Goal: Navigation & Orientation: Find specific page/section

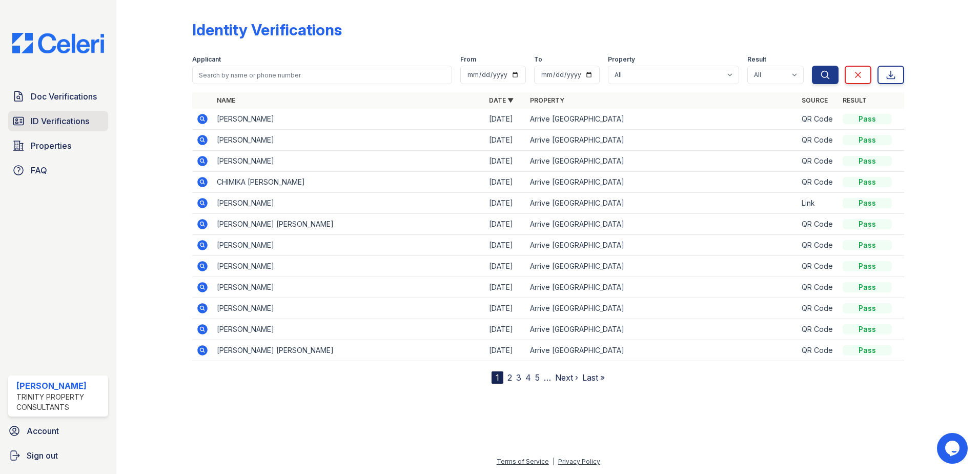
click at [59, 120] on span "ID Verifications" at bounding box center [60, 121] width 58 height 12
click at [60, 94] on span "Doc Verifications" at bounding box center [64, 96] width 66 height 12
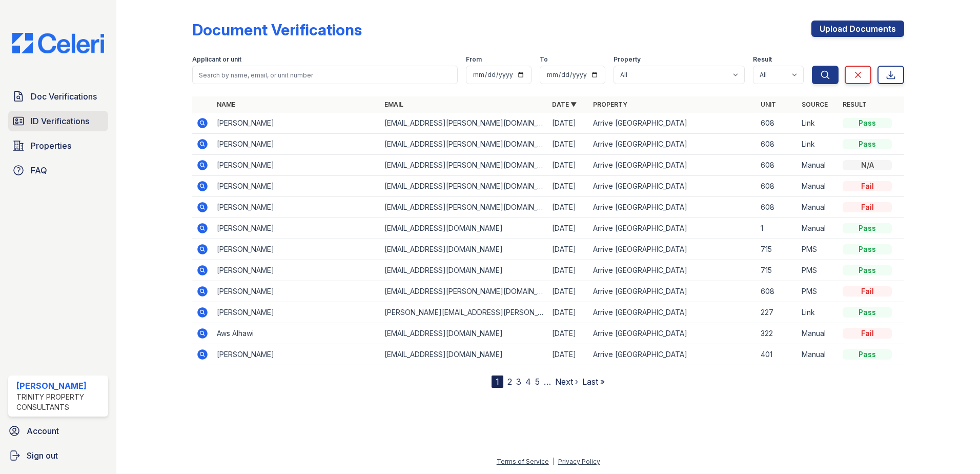
click at [58, 114] on link "ID Verifications" at bounding box center [58, 121] width 100 height 21
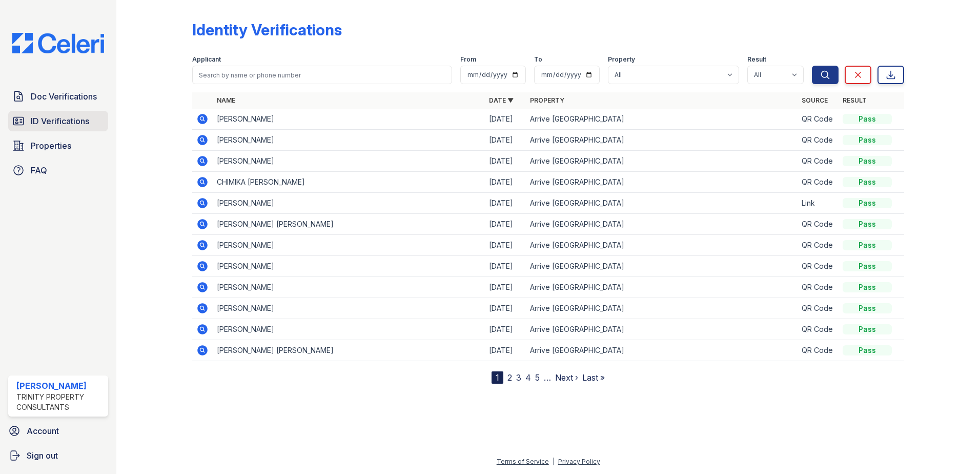
click at [67, 126] on span "ID Verifications" at bounding box center [60, 121] width 58 height 12
click at [45, 127] on span "ID Verifications" at bounding box center [60, 121] width 58 height 12
